Goal: Information Seeking & Learning: Compare options

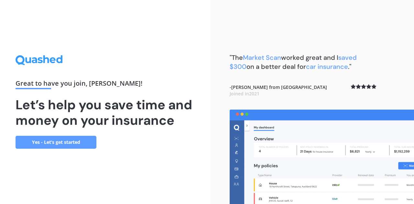
click at [81, 141] on link "Yes - Let’s get started" at bounding box center [56, 142] width 81 height 13
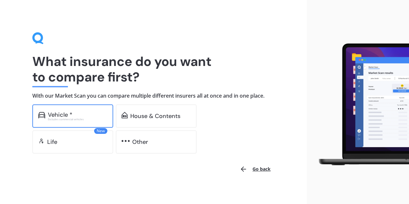
click at [93, 119] on div "Excludes commercial vehicles" at bounding box center [78, 119] width 60 height 3
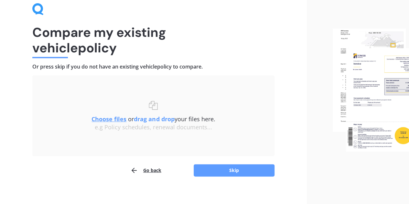
scroll to position [34, 0]
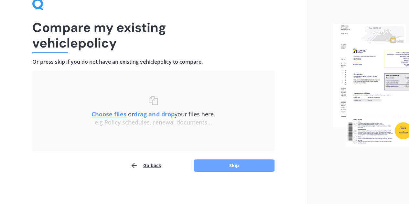
click at [221, 163] on button "Skip" at bounding box center [234, 166] width 81 height 12
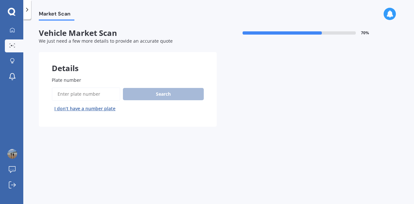
click at [115, 83] on label "Plate number" at bounding box center [126, 80] width 149 height 7
click at [115, 87] on input "Plate number" at bounding box center [86, 94] width 69 height 14
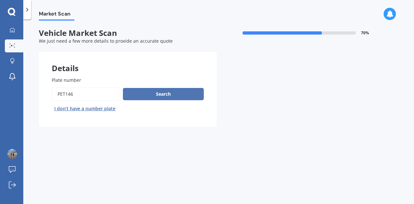
type input "PET146"
click at [139, 92] on button "Search" at bounding box center [163, 94] width 81 height 12
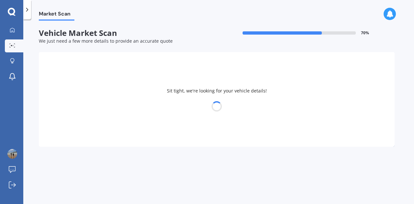
select select "AUDI"
select select "A6"
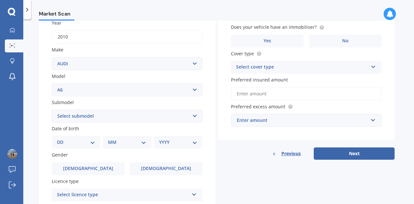
scroll to position [97, 0]
click at [195, 116] on select "Select submodel 1.8 Turbo 2 2.0 litre 2.3 2.4 2.6 2.7 Bi Turbo 2.7 Quattro 2.8 …" at bounding box center [127, 115] width 151 height 13
select select "2.8 QUATTRO"
click at [52, 110] on select "Select submodel 1.8 Turbo 2 2.0 litre 2.3 2.4 2.6 2.7 Bi Turbo 2.7 Quattro 2.8 …" at bounding box center [127, 115] width 151 height 13
click at [94, 142] on select "DD 01 02 03 04 05 06 07 08 09 10 11 12 13 14 15 16 17 18 19 20 21 22 23 24 25 2…" at bounding box center [76, 141] width 38 height 7
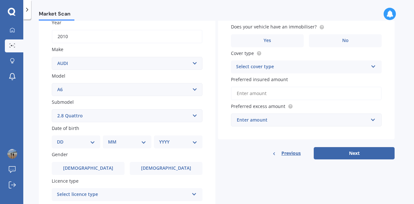
select select "16"
click at [62, 139] on select "DD 01 02 03 04 05 06 07 08 09 10 11 12 13 14 15 16 17 18 19 20 21 22 23 24 25 2…" at bounding box center [76, 141] width 38 height 7
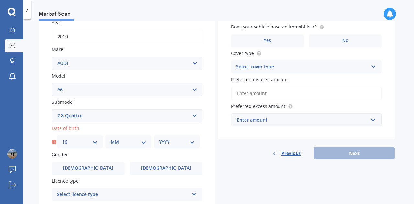
click at [140, 143] on select "MM 01 02 03 04 05 06 07 08 09 10 11 12" at bounding box center [129, 141] width 36 height 7
select select "02"
click at [111, 139] on select "MM 01 02 03 04 05 06 07 08 09 10 11 12" at bounding box center [129, 141] width 36 height 7
click at [192, 140] on select "YYYY 2025 2024 2023 2022 2021 2020 2019 2018 2017 2016 2015 2014 2013 2012 2011…" at bounding box center [177, 141] width 36 height 7
click at [159, 139] on select "YYYY 2025 2024 2023 2022 2021 2020 2019 2018 2017 2016 2015 2014 2013 2012 2011…" at bounding box center [177, 141] width 36 height 7
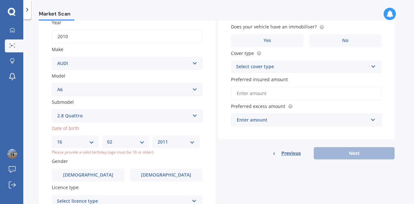
click at [193, 143] on select "YYYY 2025 2024 2023 2022 2021 2020 2019 2018 2017 2016 2015 2014 2013 2012 2011…" at bounding box center [176, 141] width 37 height 7
select select "1976"
click at [159, 139] on select "YYYY 2025 2024 2023 2022 2021 2020 2019 2018 2017 2016 2015 2014 2013 2012 2011…" at bounding box center [176, 141] width 37 height 7
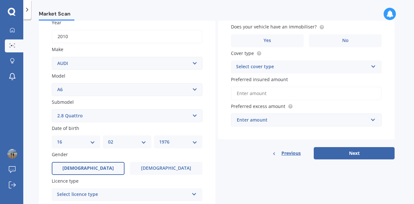
click at [101, 172] on label "[DEMOGRAPHIC_DATA]" at bounding box center [88, 168] width 73 height 13
click at [0, 0] on input "[DEMOGRAPHIC_DATA]" at bounding box center [0, 0] width 0 height 0
click at [168, 197] on div "Select licence type" at bounding box center [123, 195] width 132 height 8
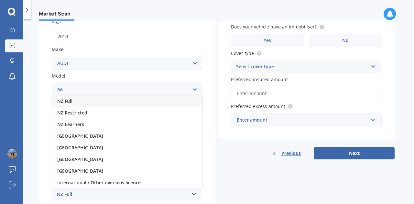
click at [102, 100] on div "NZ Full" at bounding box center [127, 101] width 150 height 12
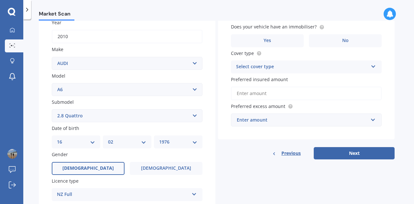
click at [227, 159] on div "Previous Next" at bounding box center [306, 153] width 177 height 12
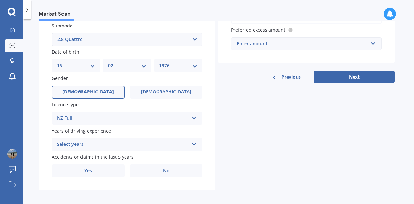
scroll to position [178, 0]
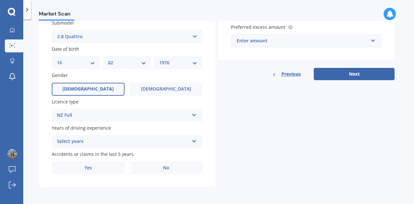
click at [175, 139] on div "Select years" at bounding box center [123, 142] width 132 height 8
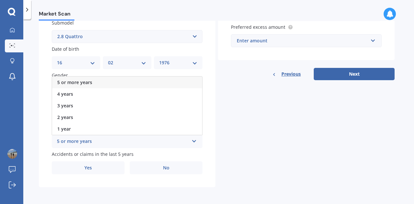
click at [104, 82] on div "5 or more years" at bounding box center [127, 83] width 150 height 12
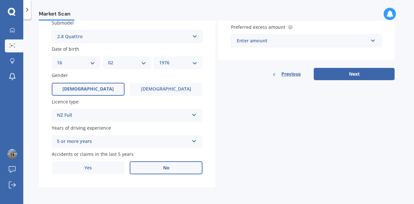
click at [166, 166] on span "No" at bounding box center [166, 168] width 6 height 6
click at [0, 0] on input "No" at bounding box center [0, 0] width 0 height 0
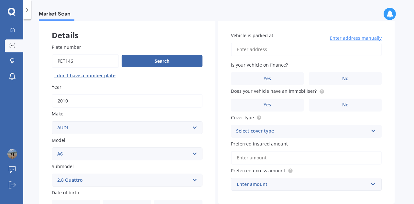
scroll to position [0, 0]
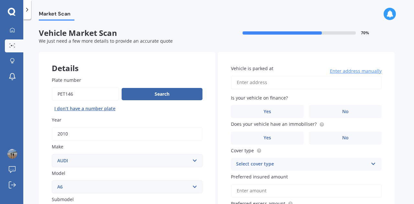
click at [250, 82] on input "Vehicle is parked at" at bounding box center [306, 83] width 151 height 14
type input "[STREET_ADDRESS][PERSON_NAME]"
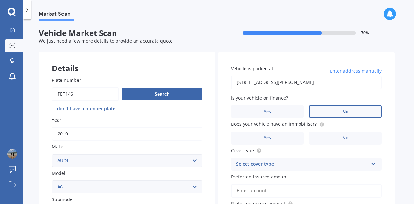
click at [331, 112] on label "No" at bounding box center [345, 111] width 73 height 13
click at [0, 0] on input "No" at bounding box center [0, 0] width 0 height 0
click at [333, 140] on label "No" at bounding box center [345, 138] width 73 height 13
click at [0, 0] on input "No" at bounding box center [0, 0] width 0 height 0
click at [293, 166] on div "Select cover type" at bounding box center [302, 164] width 132 height 8
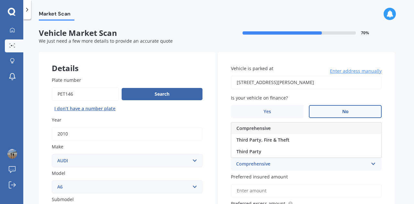
click at [272, 130] on div "Comprehensive" at bounding box center [306, 129] width 150 height 12
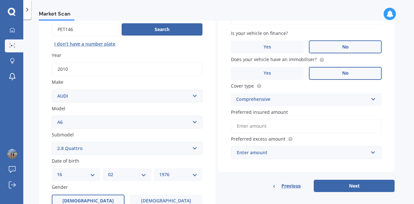
scroll to position [65, 0]
click at [267, 128] on input "Preferred insured amount" at bounding box center [306, 126] width 151 height 14
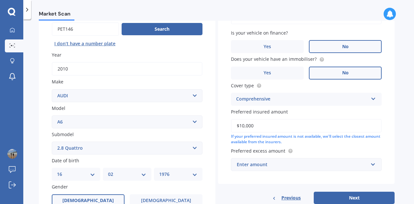
type input "$10,000"
click at [372, 167] on input "text" at bounding box center [304, 165] width 145 height 12
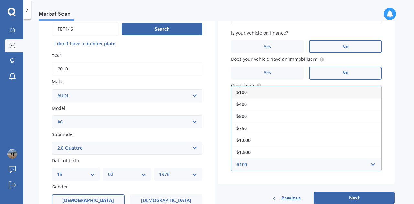
click at [256, 92] on div "$100" at bounding box center [306, 92] width 150 height 12
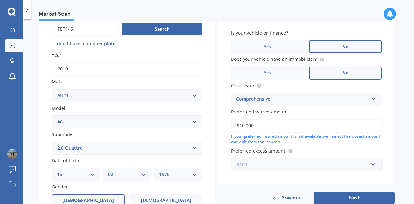
click at [374, 165] on input "text" at bounding box center [304, 165] width 145 height 12
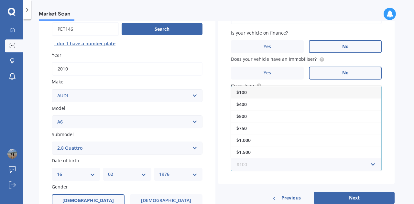
click at [300, 169] on input "text" at bounding box center [304, 165] width 145 height 12
type input "0"
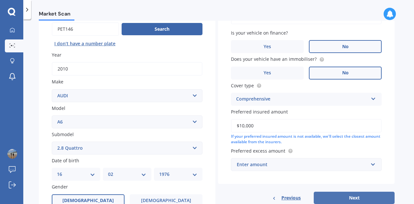
click at [361, 197] on button "Next" at bounding box center [354, 198] width 81 height 12
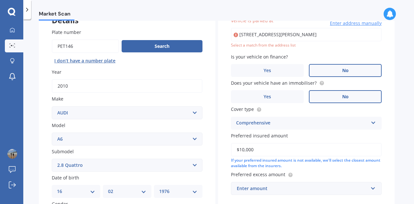
scroll to position [44, 0]
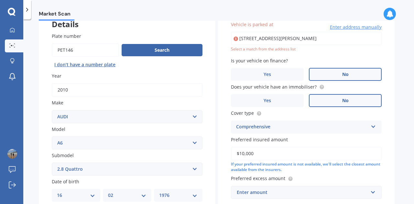
click at [300, 39] on input "[STREET_ADDRESS][PERSON_NAME]" at bounding box center [306, 39] width 151 height 14
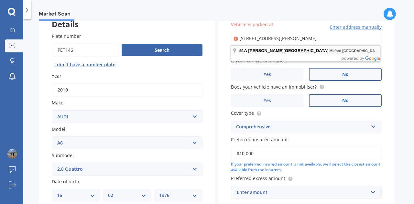
type input "[STREET_ADDRESS][PERSON_NAME]"
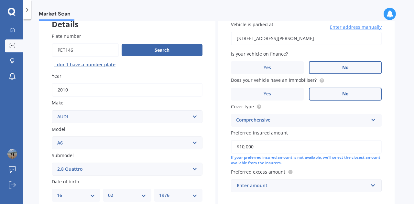
scroll to position [91, 0]
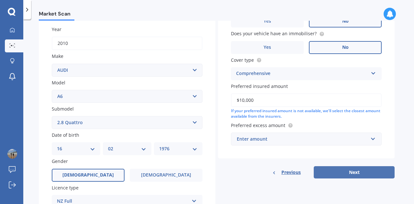
click at [357, 171] on button "Next" at bounding box center [354, 172] width 81 height 12
select select "16"
select select "02"
select select "1976"
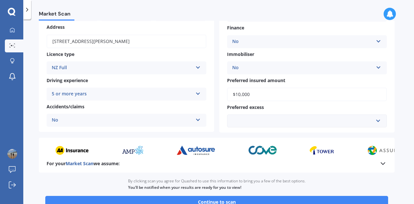
scroll to position [130, 0]
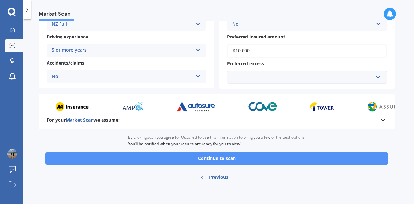
click at [300, 161] on button "Continue to scan" at bounding box center [216, 158] width 343 height 12
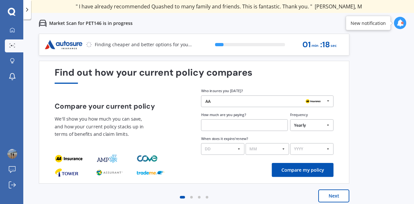
click at [338, 195] on button "Next" at bounding box center [333, 196] width 31 height 13
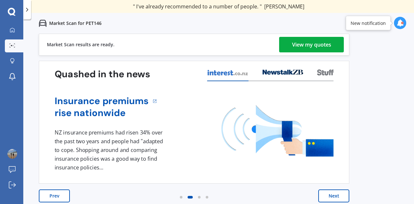
click at [316, 43] on div "View my quotes" at bounding box center [311, 45] width 39 height 16
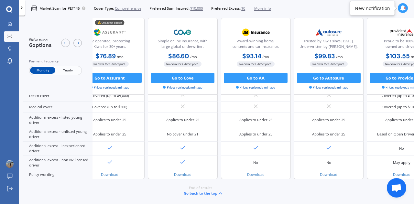
scroll to position [300, 22]
